Goal: Navigation & Orientation: Find specific page/section

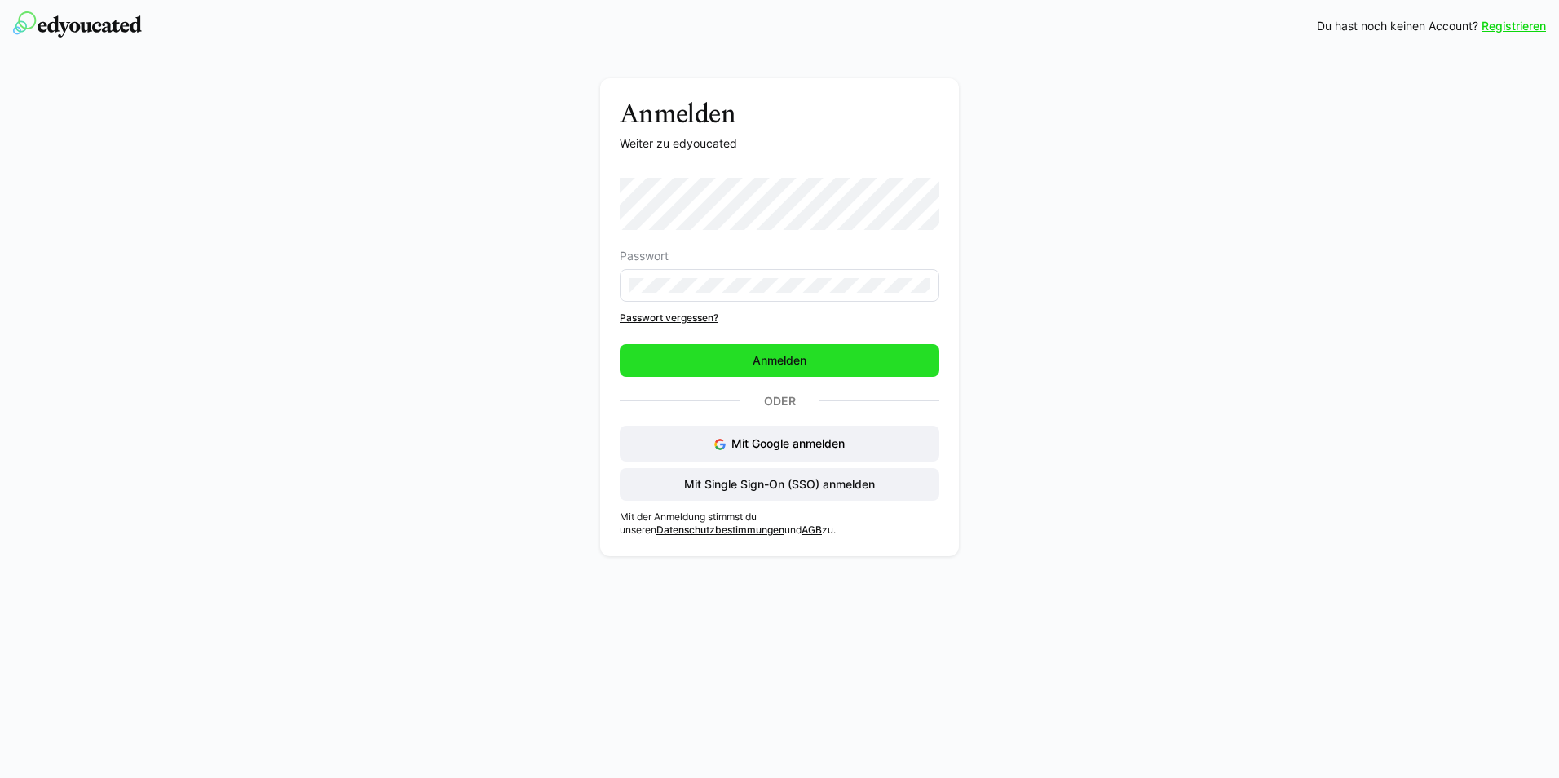
click at [784, 344] on span "Anmelden" at bounding box center [780, 360] width 320 height 33
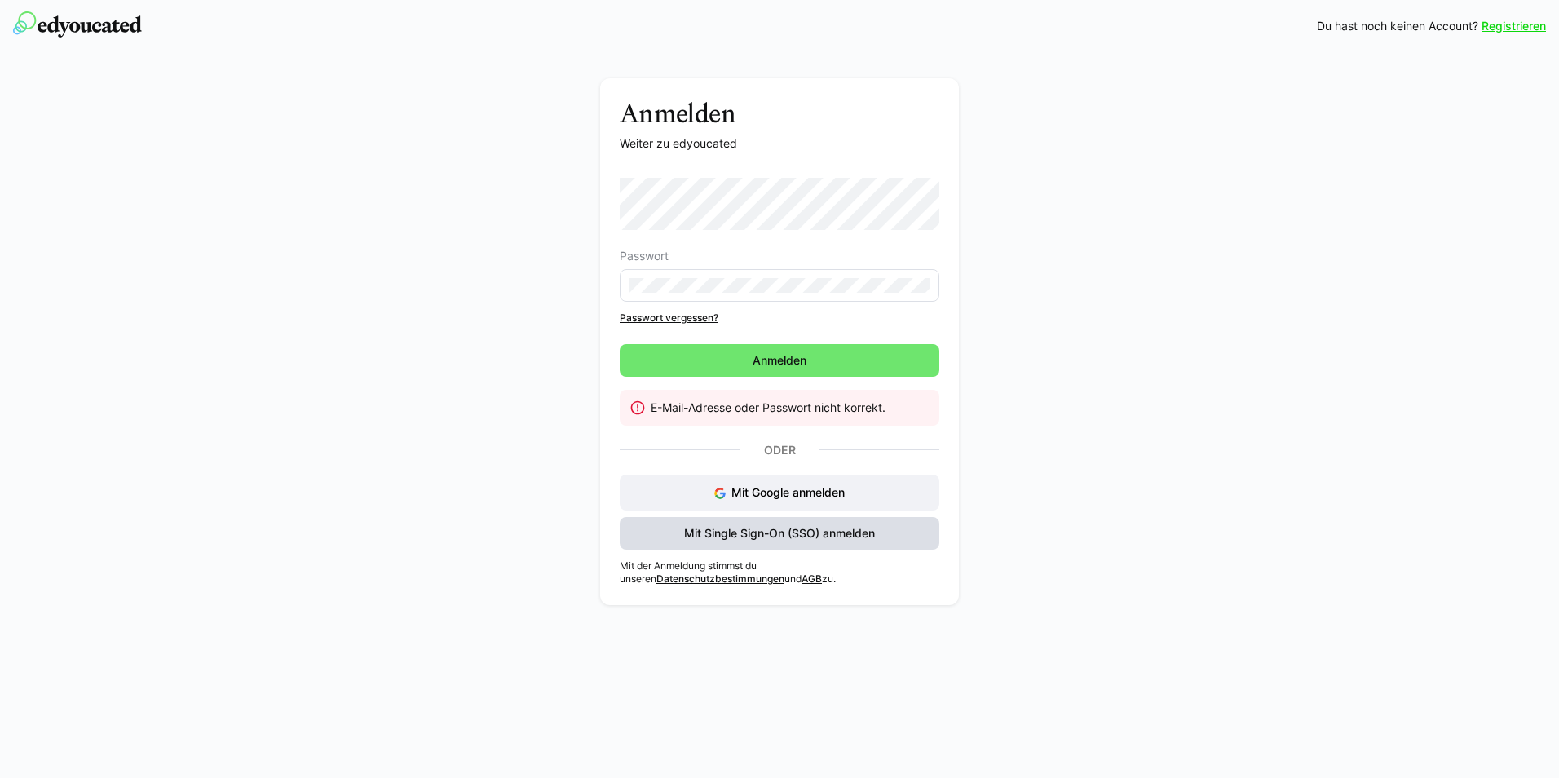
click at [817, 532] on span "Mit Single Sign-On (SSO) anmelden" at bounding box center [780, 533] width 196 height 16
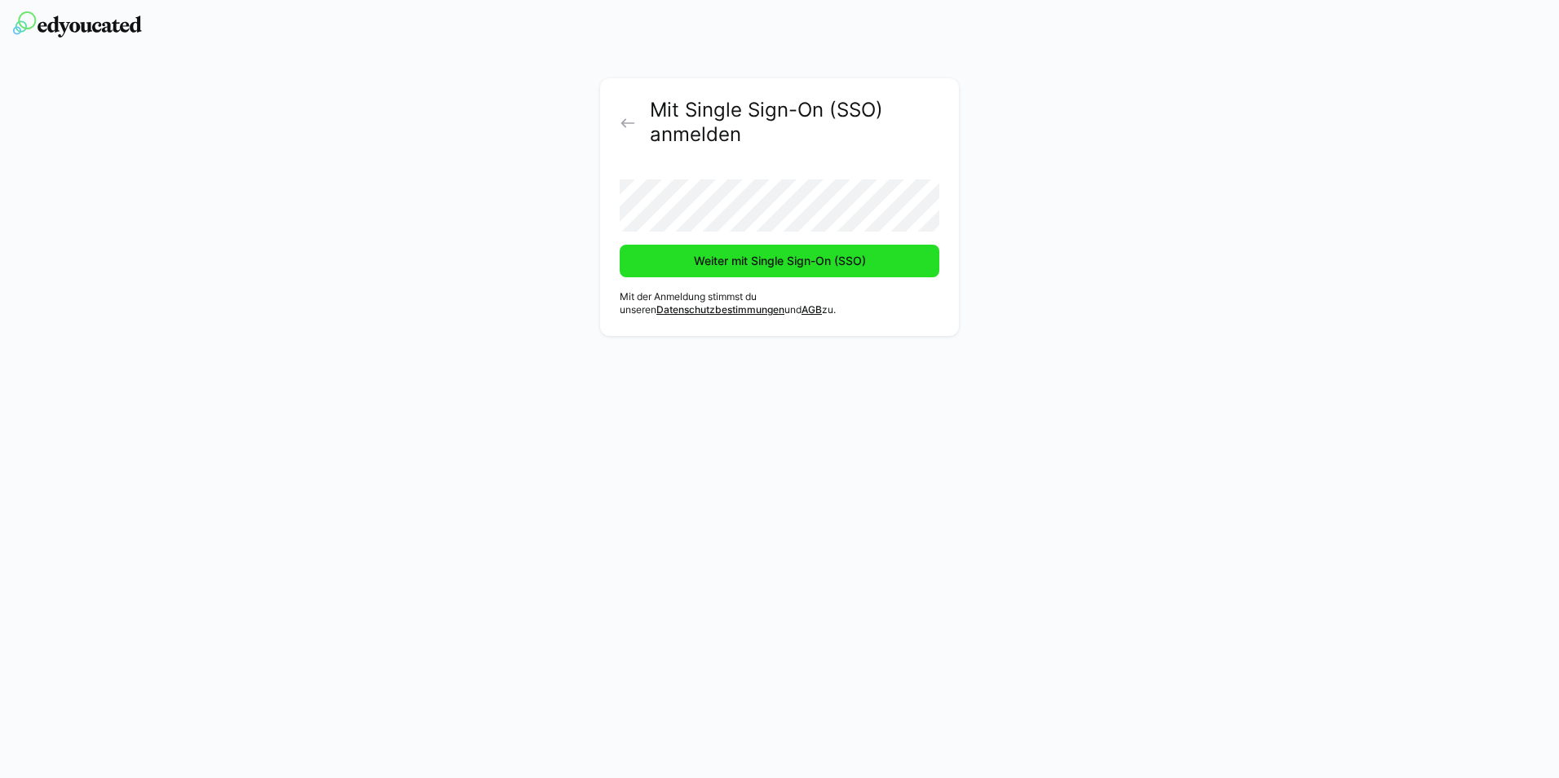
click at [793, 271] on span "Weiter mit Single Sign-On (SSO)" at bounding box center [780, 261] width 320 height 33
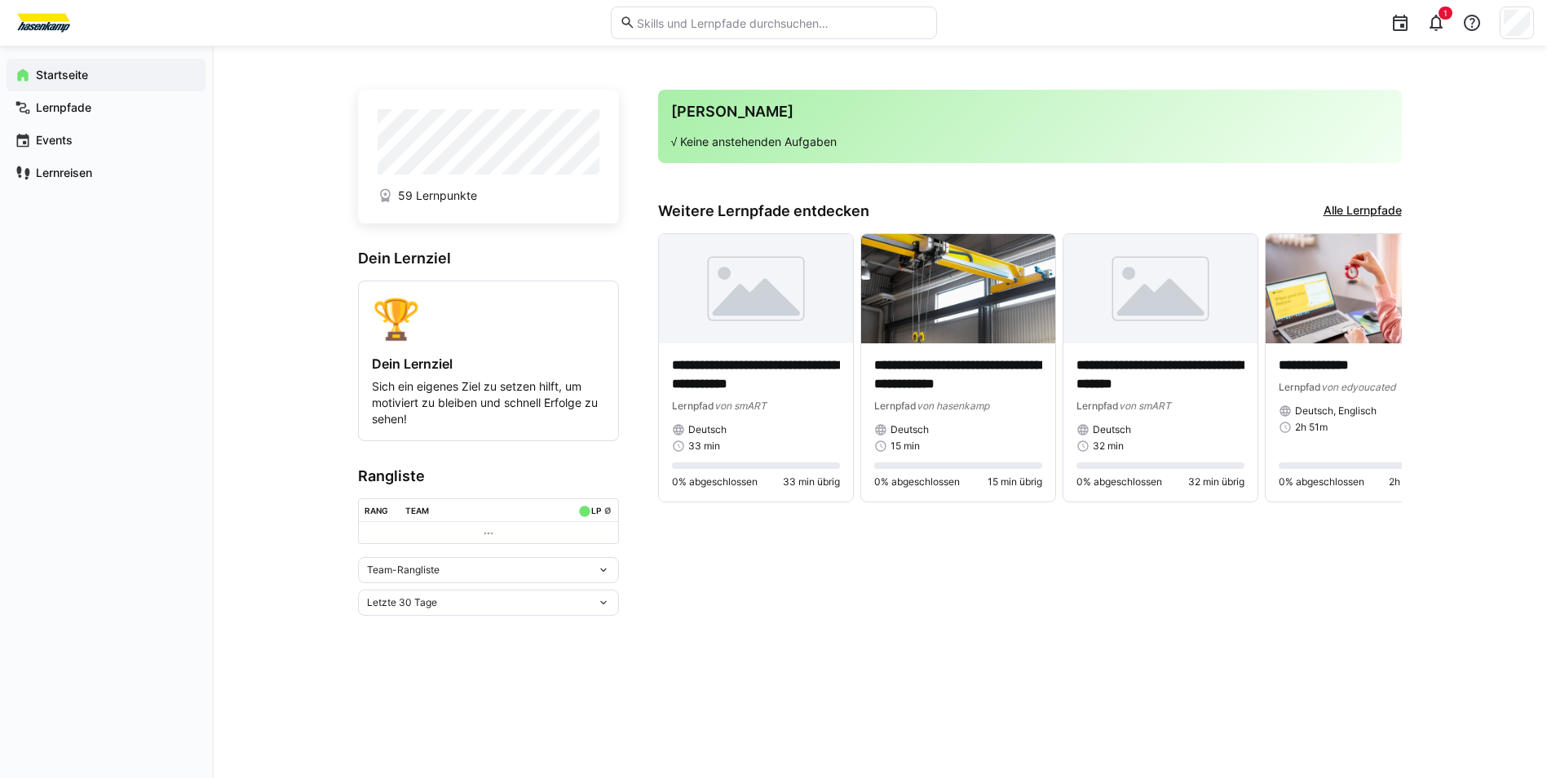
click at [476, 569] on div "Team-Rangliste" at bounding box center [482, 569] width 230 height 11
click at [477, 572] on div "Team-Rangliste" at bounding box center [482, 569] width 230 height 11
click at [487, 600] on div "Letzte 30 Tage" at bounding box center [488, 603] width 261 height 26
click at [488, 605] on div "Letzte 30 Tage" at bounding box center [482, 602] width 230 height 11
click at [0, 0] on app-navigation-label "Lernpfade" at bounding box center [0, 0] width 0 height 0
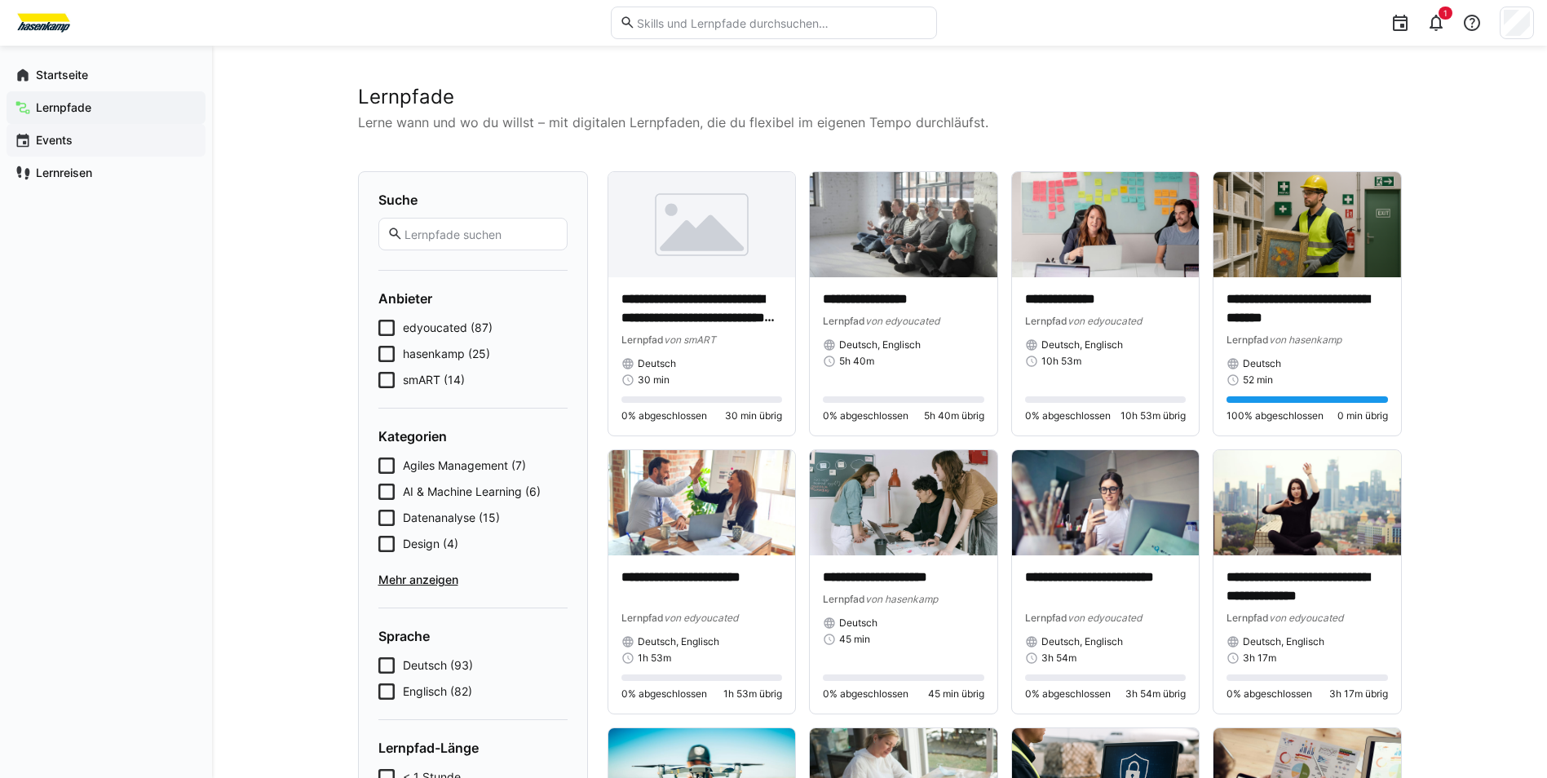
click at [112, 139] on span "Events" at bounding box center [115, 140] width 164 height 16
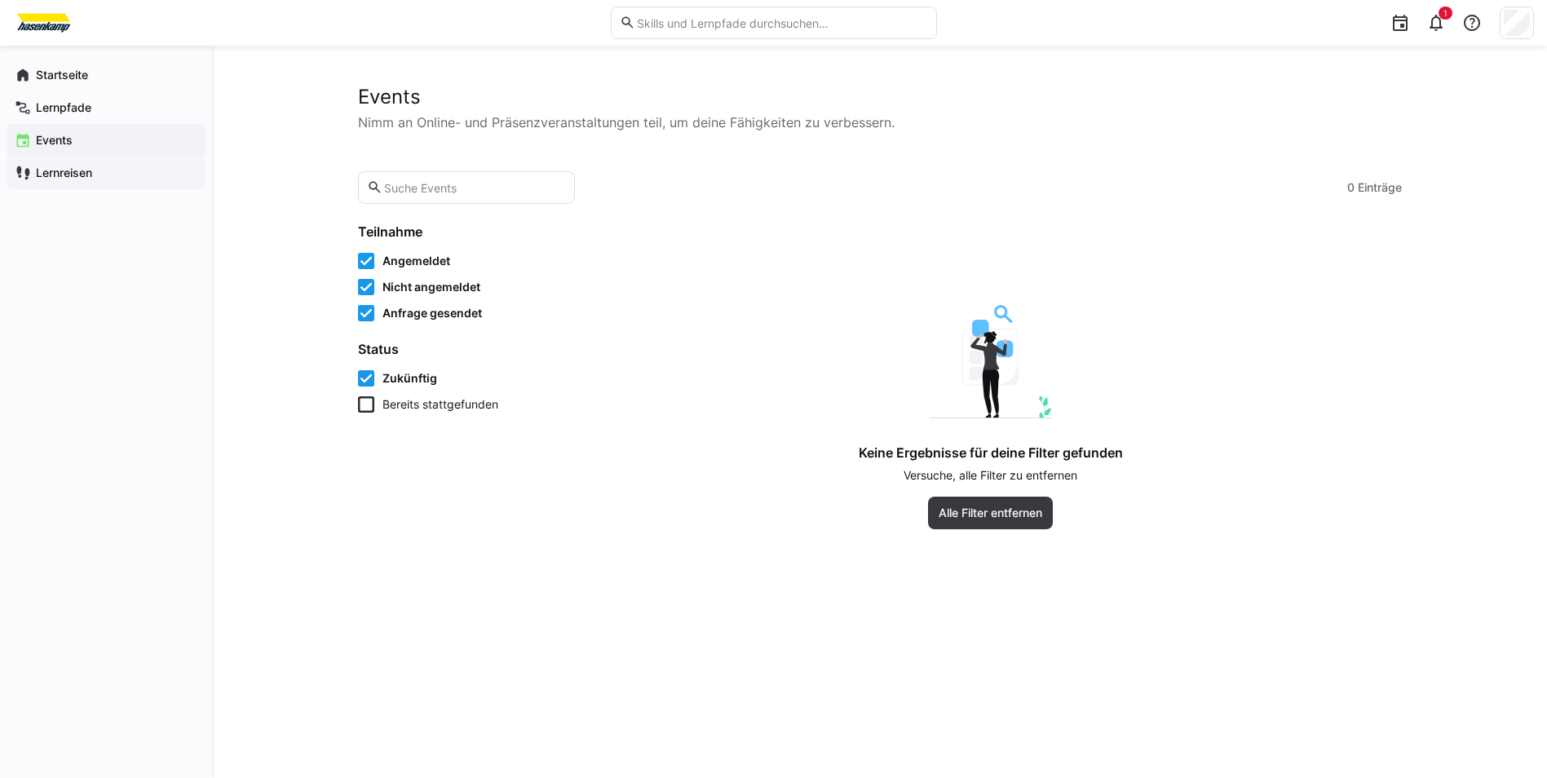
click at [0, 0] on app-navigation-label "Lernreisen" at bounding box center [0, 0] width 0 height 0
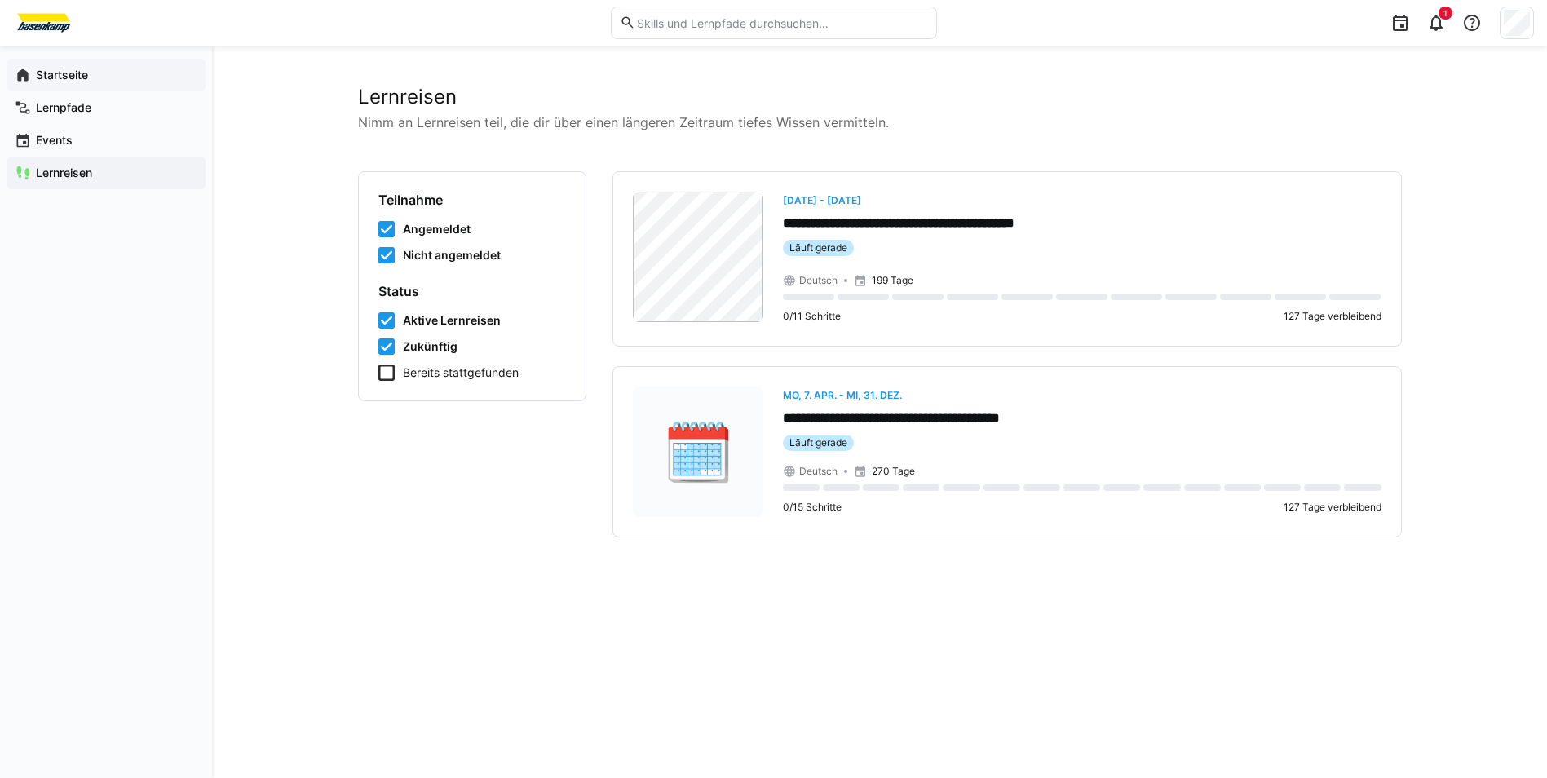
click at [0, 0] on app-navigation-label "Startseite" at bounding box center [0, 0] width 0 height 0
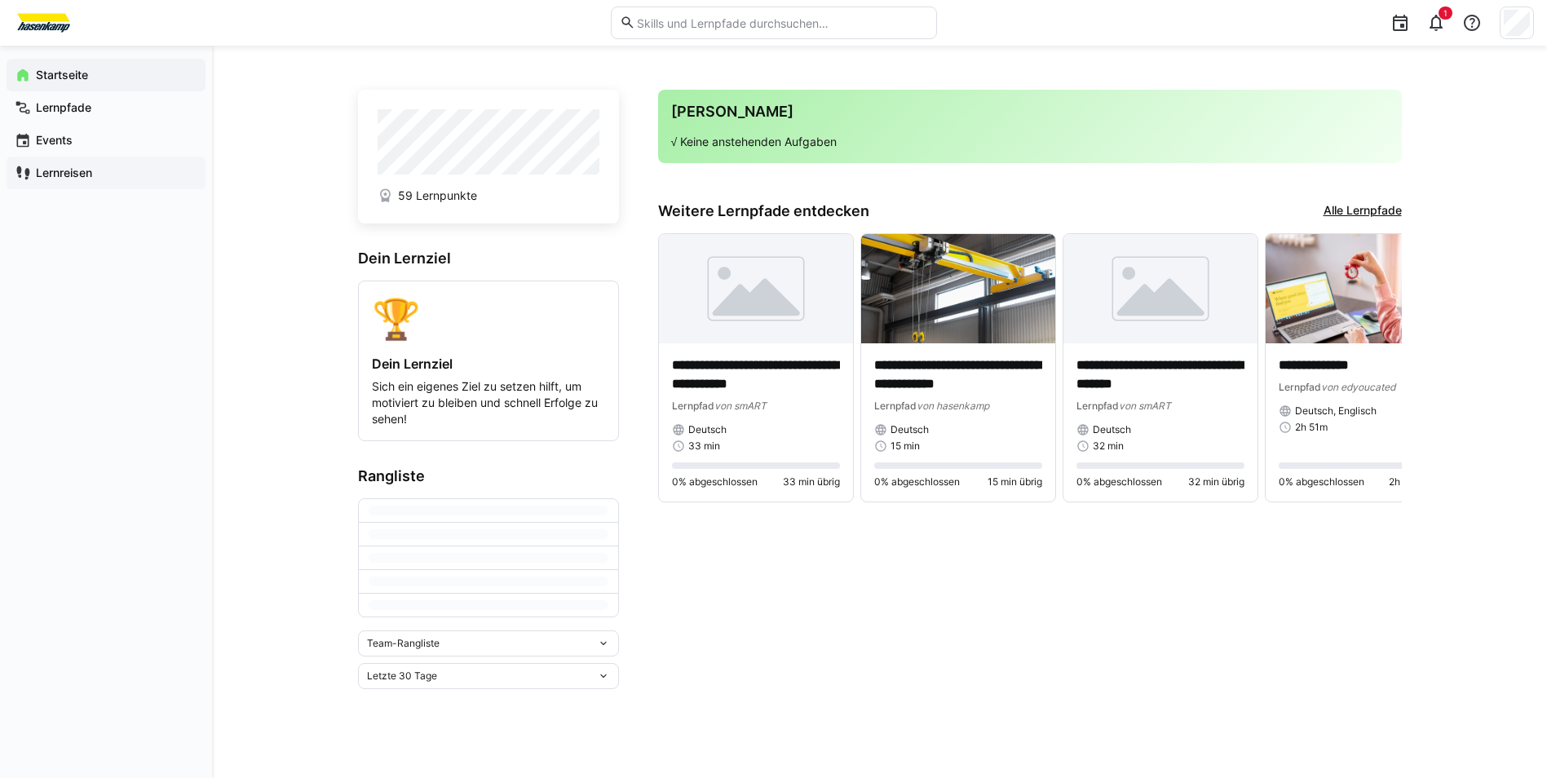
click at [66, 179] on span "Lernreisen" at bounding box center [115, 173] width 164 height 16
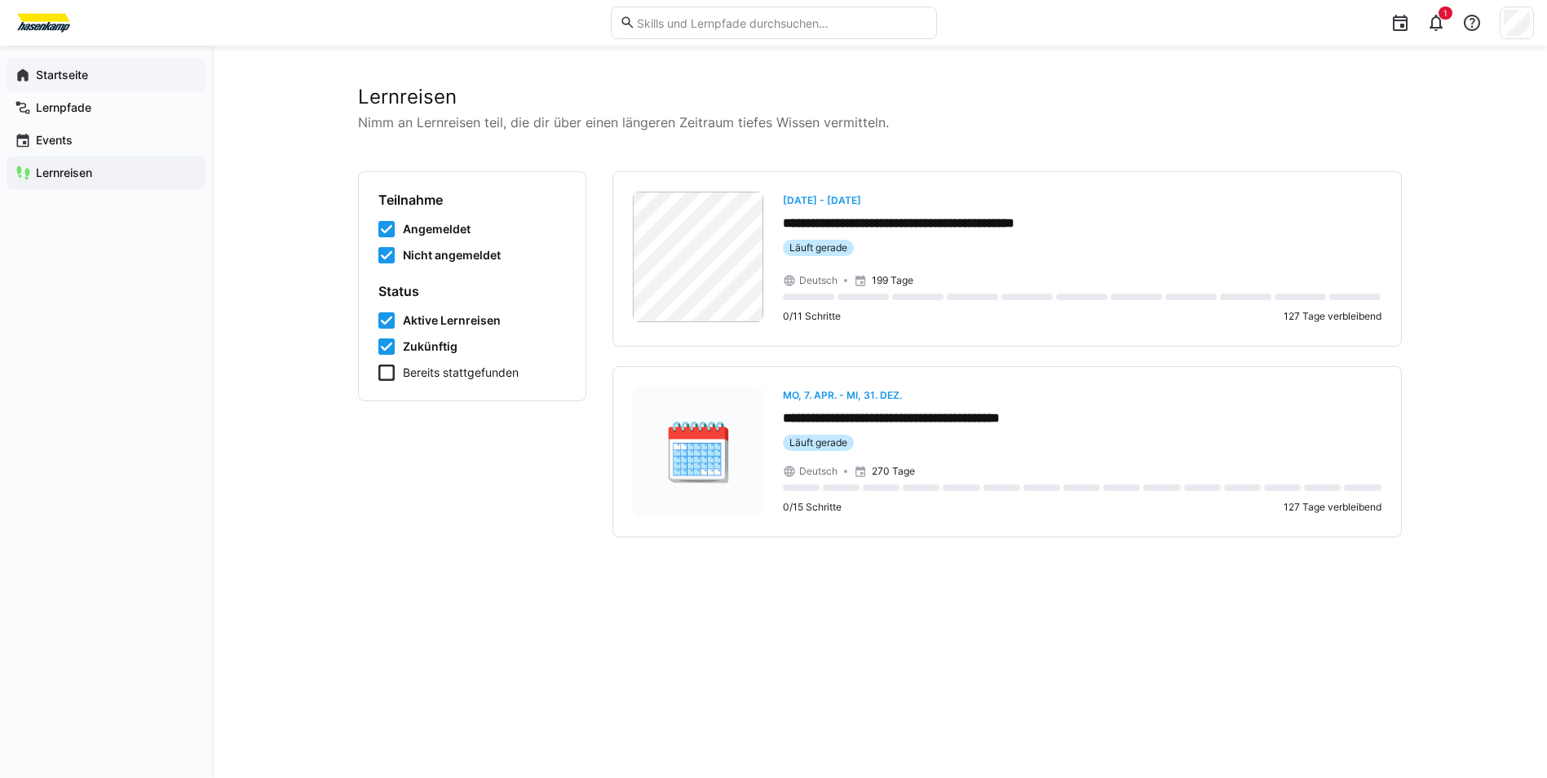
click at [0, 0] on app-navigation-label "Startseite" at bounding box center [0, 0] width 0 height 0
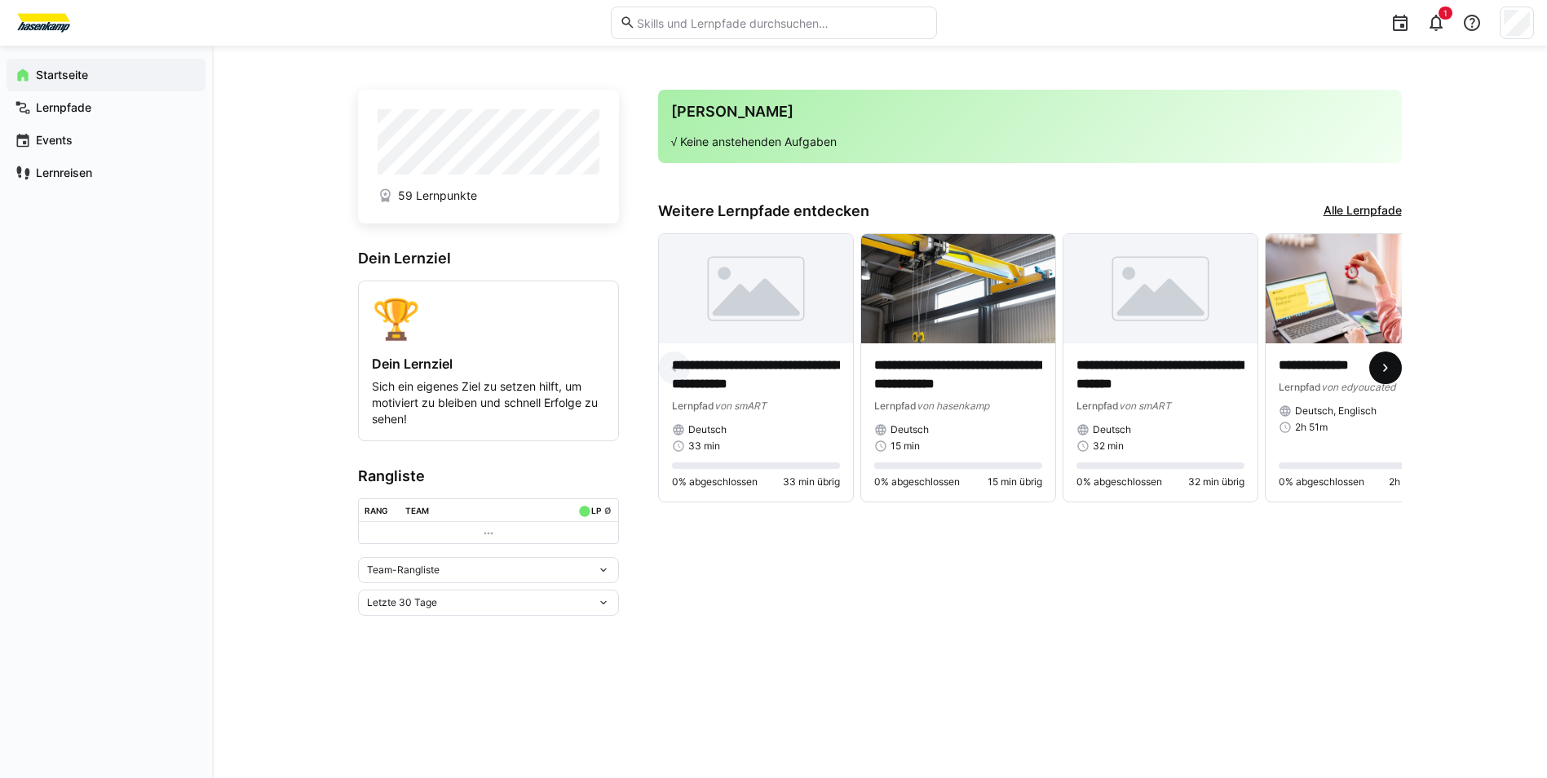
click at [1378, 375] on eds-icon at bounding box center [1385, 368] width 16 height 16
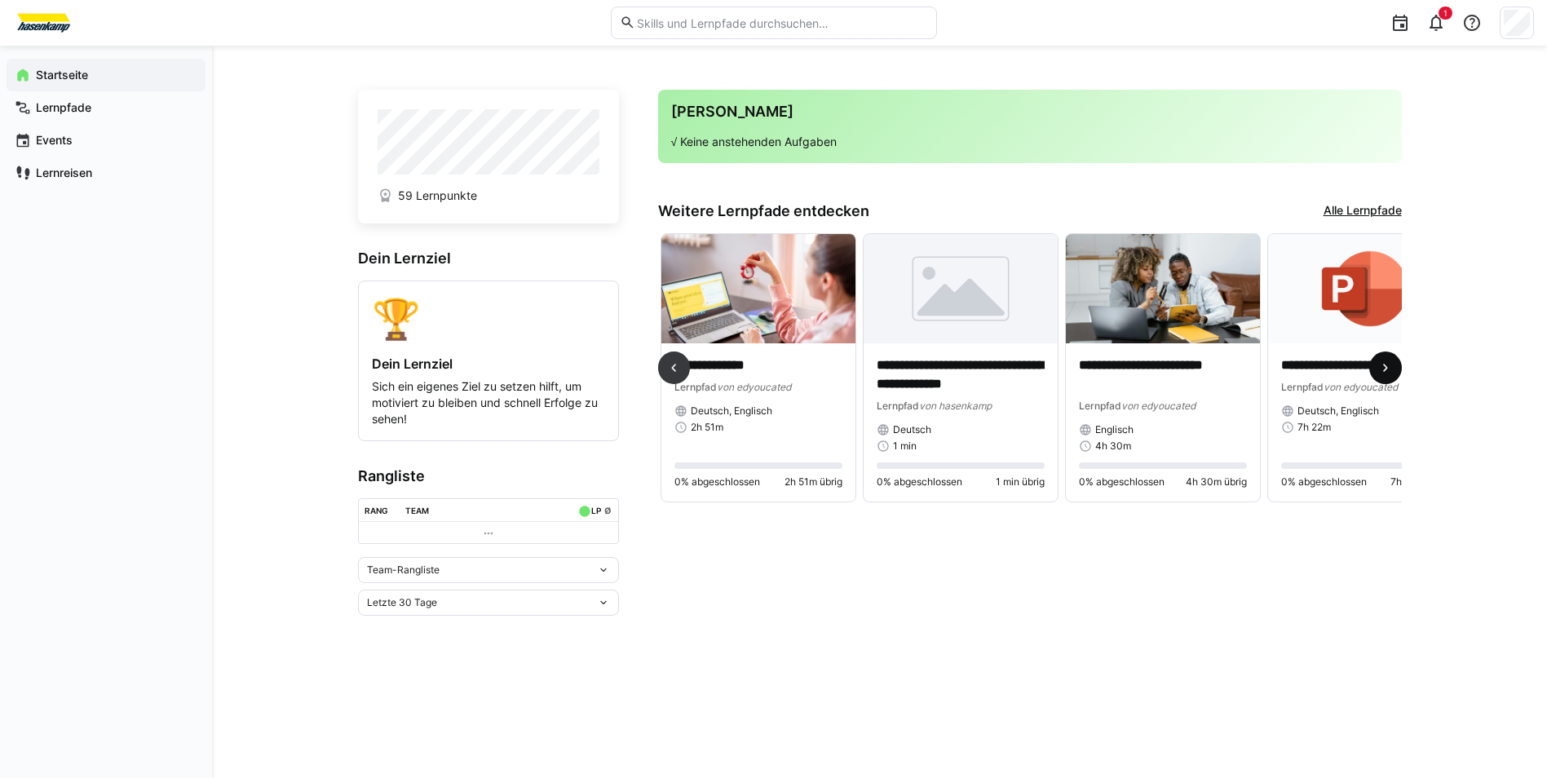
scroll to position [0, 607]
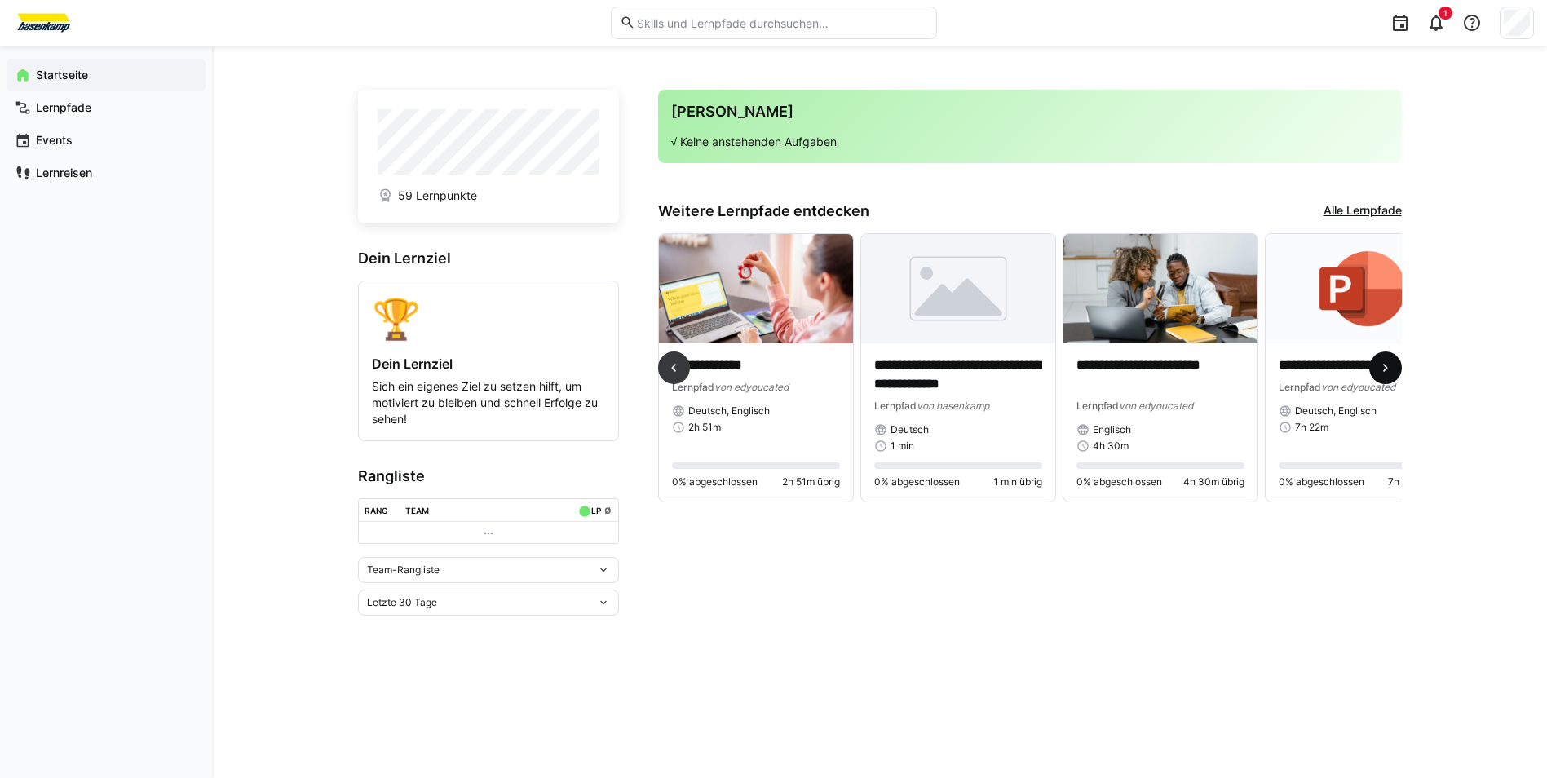
click at [1378, 375] on eds-icon at bounding box center [1385, 368] width 16 height 16
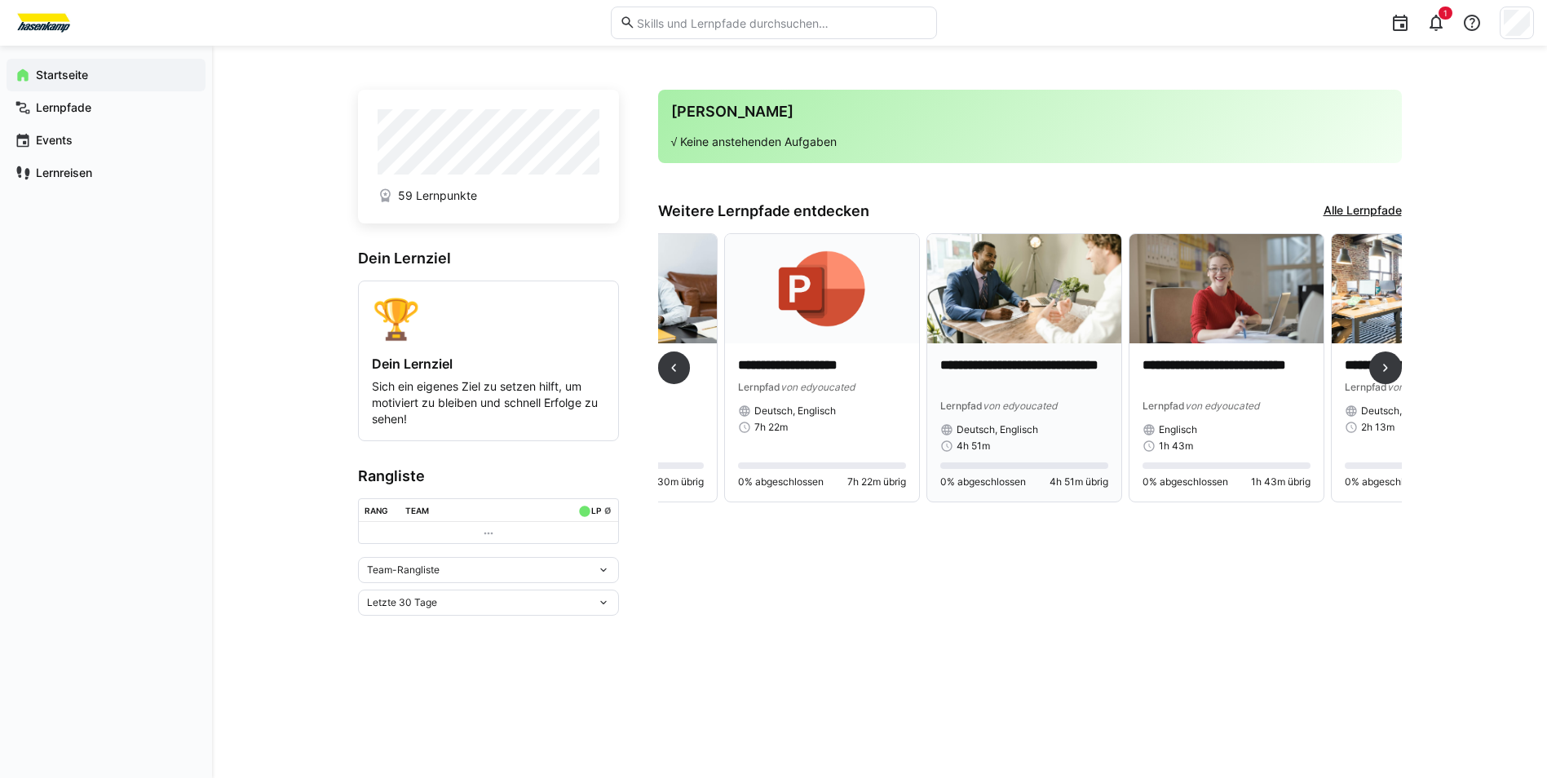
scroll to position [0, 1213]
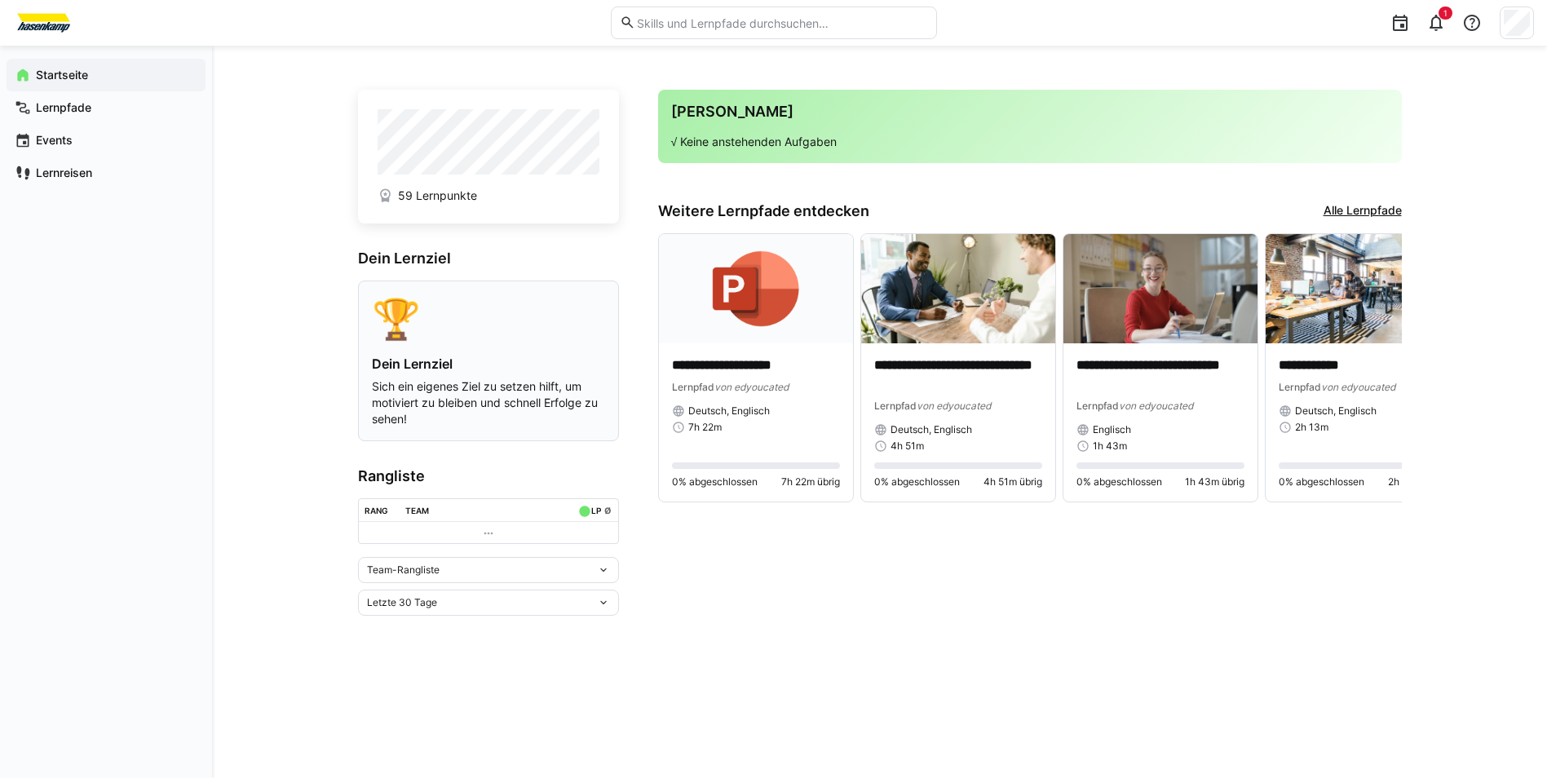
click at [498, 329] on div "🏆" at bounding box center [488, 318] width 233 height 48
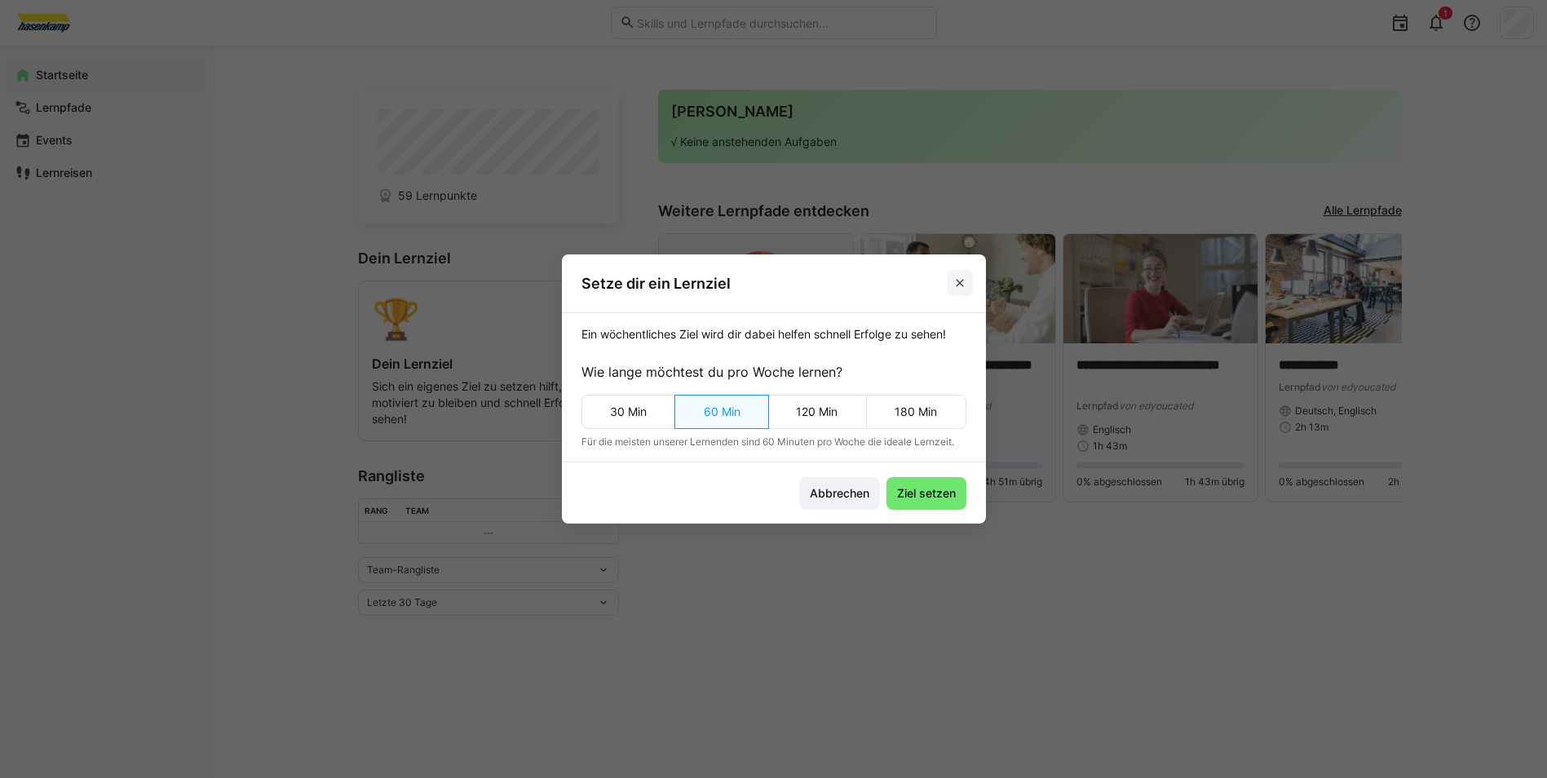
click at [959, 283] on span at bounding box center [960, 283] width 26 height 26
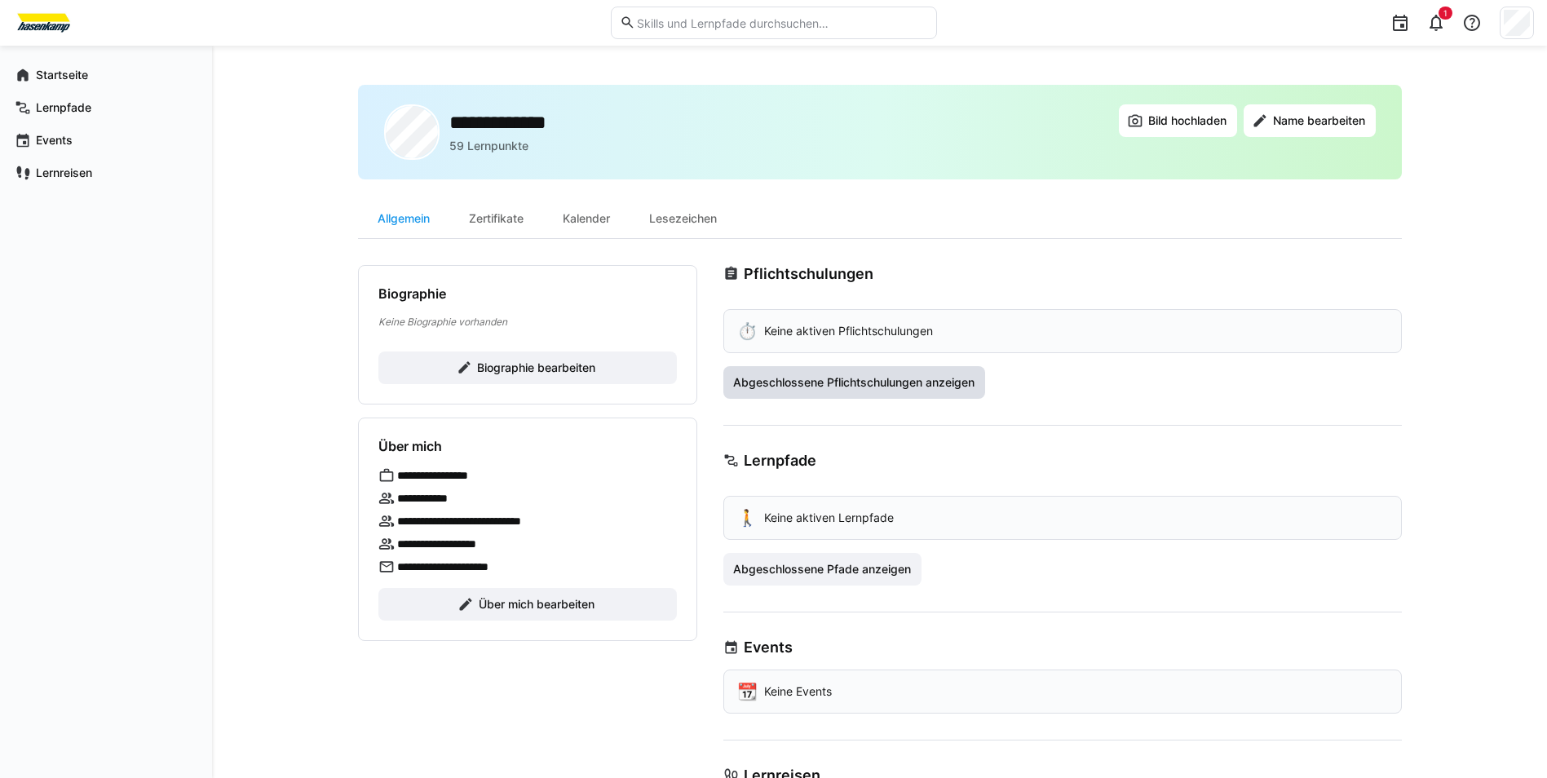
click at [842, 386] on span "Abgeschlossene Pflichtschulungen anzeigen" at bounding box center [854, 382] width 246 height 16
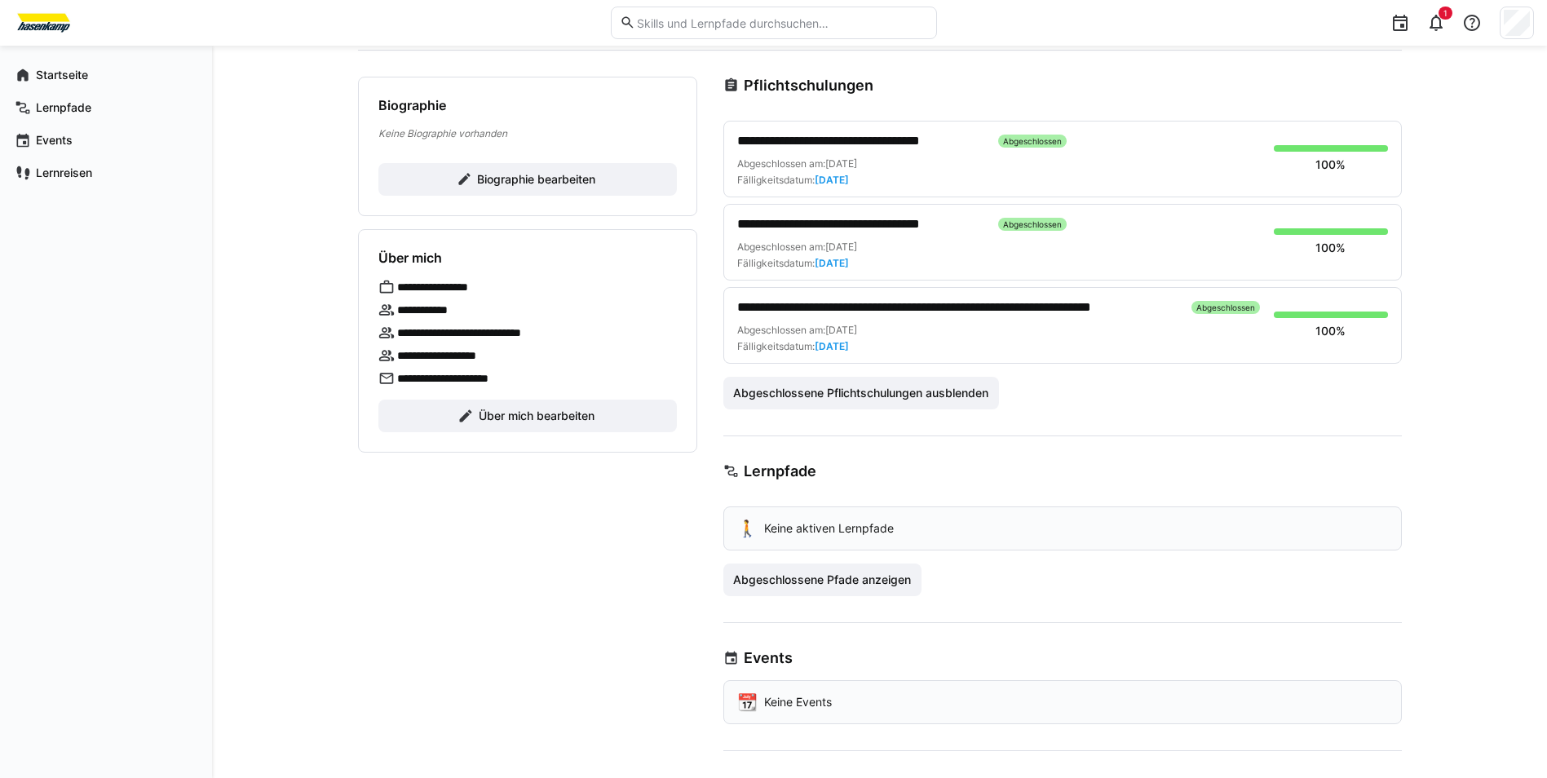
scroll to position [163, 0]
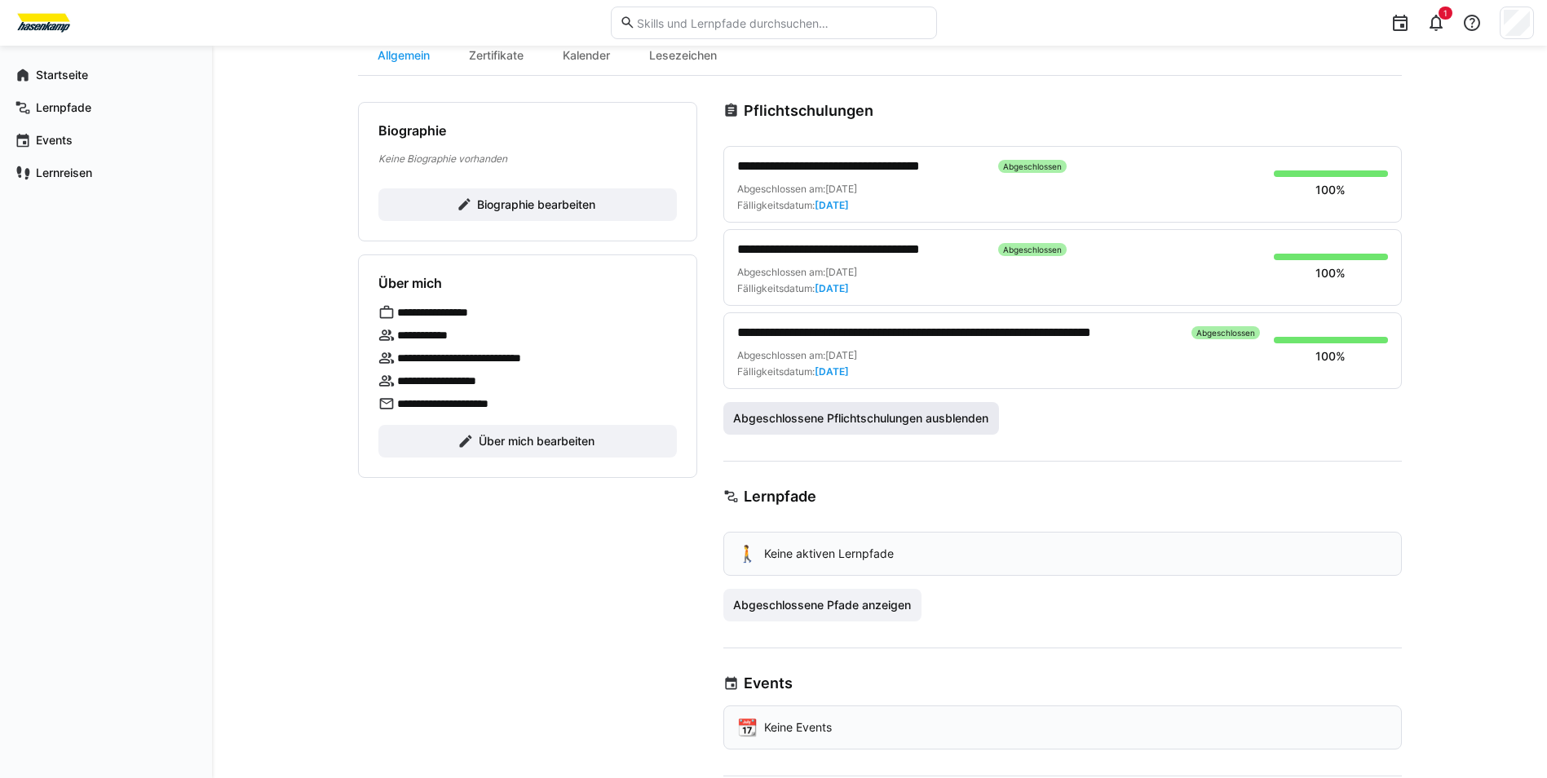
click at [891, 426] on span "Abgeschlossene Pflichtschulungen ausblenden" at bounding box center [861, 418] width 260 height 16
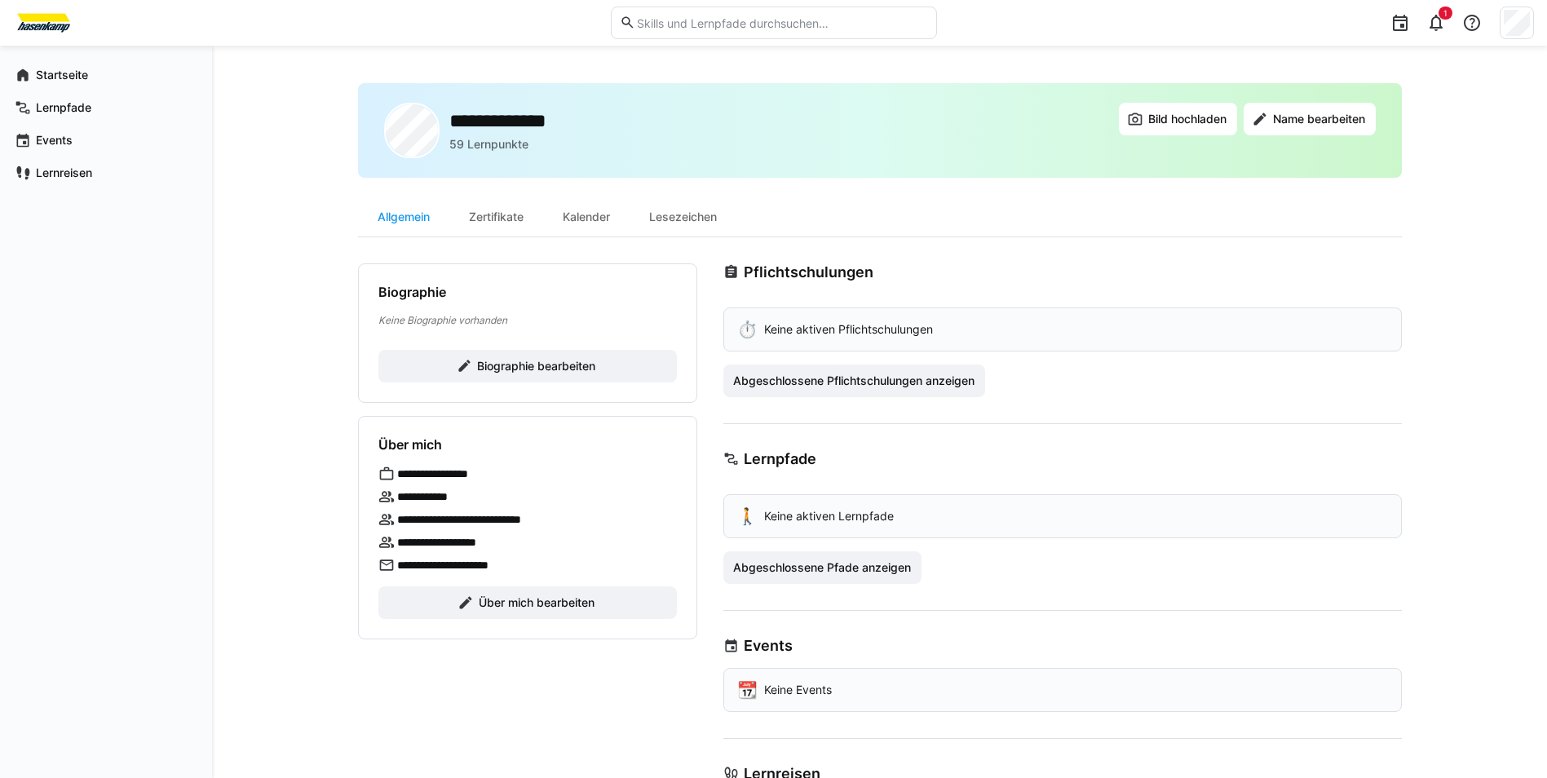
scroll to position [0, 0]
click at [1438, 24] on eds-icon at bounding box center [1436, 23] width 20 height 20
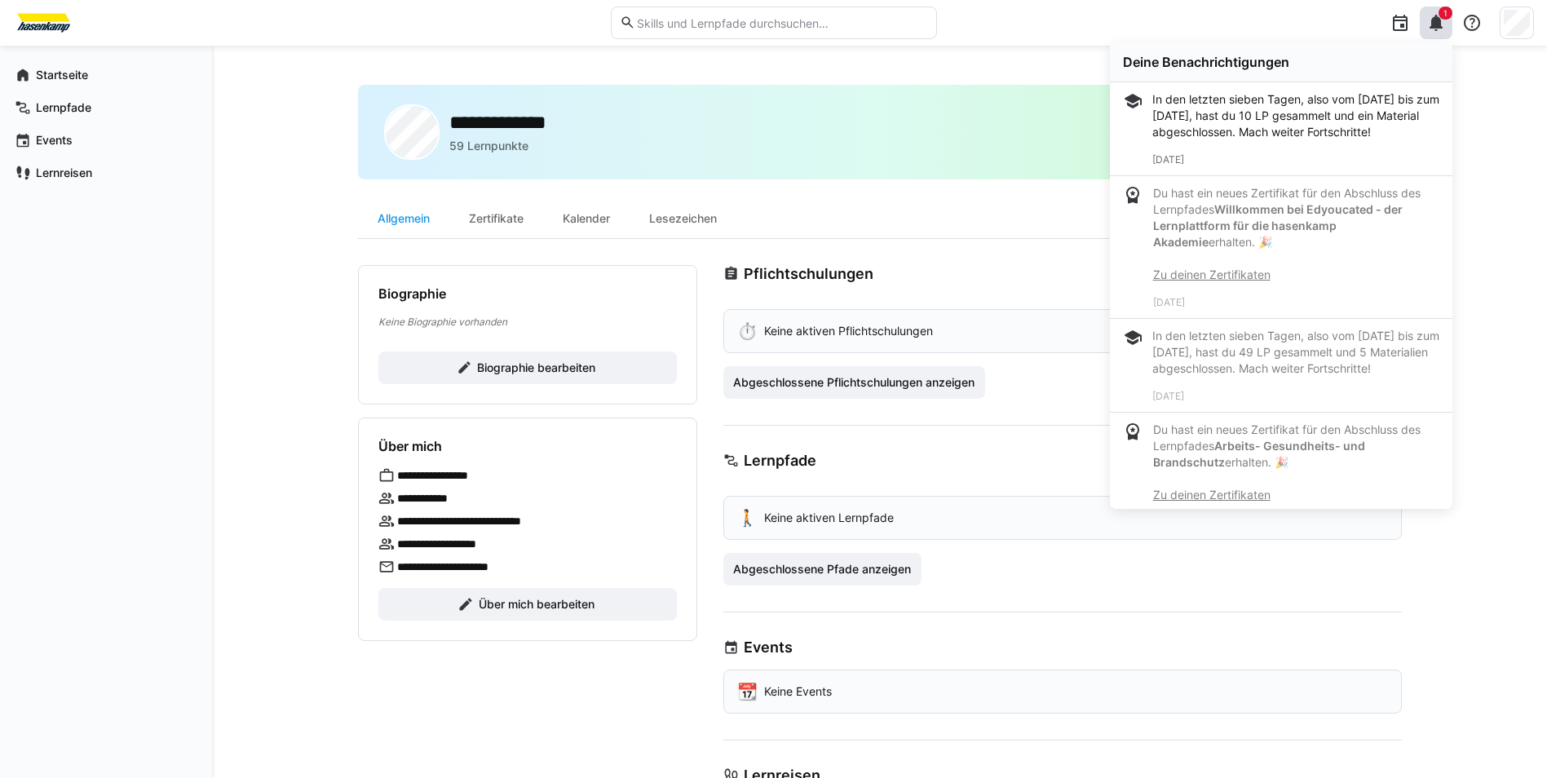
click at [1299, 117] on div "In den letzten sieben Tagen, also vom [DATE] bis zum [DATE], hast du 10 LP gesa…" at bounding box center [1295, 115] width 287 height 49
